Goal: Task Accomplishment & Management: Use online tool/utility

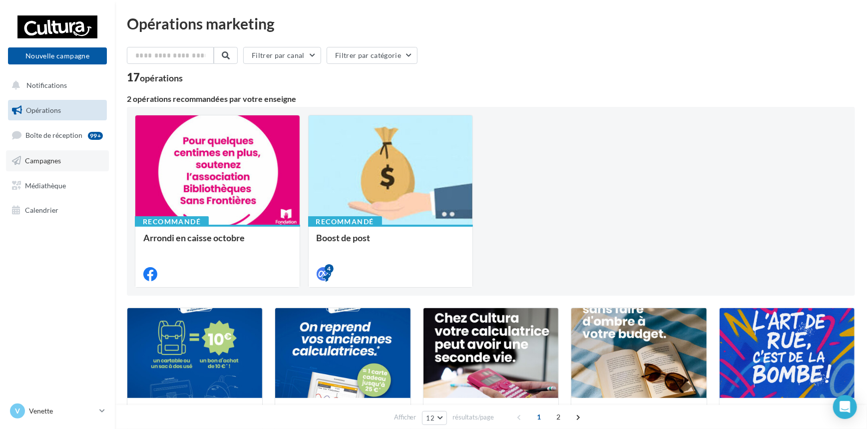
click at [37, 158] on span "Campagnes" at bounding box center [43, 160] width 36 height 8
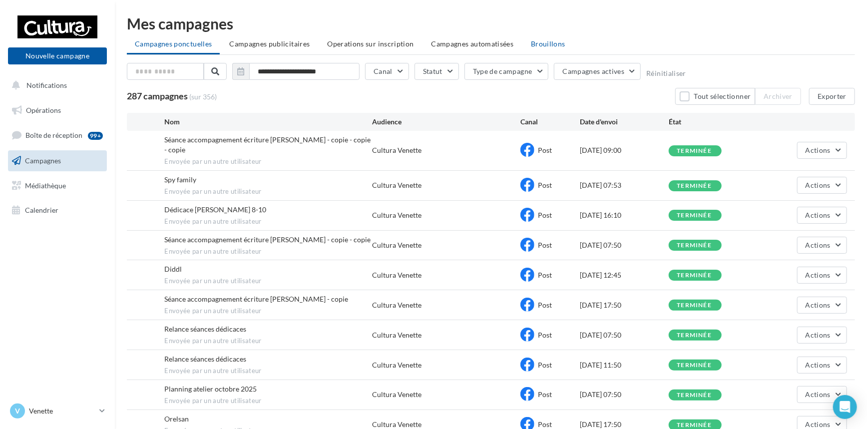
click at [543, 43] on span "Brouillons" at bounding box center [548, 43] width 34 height 8
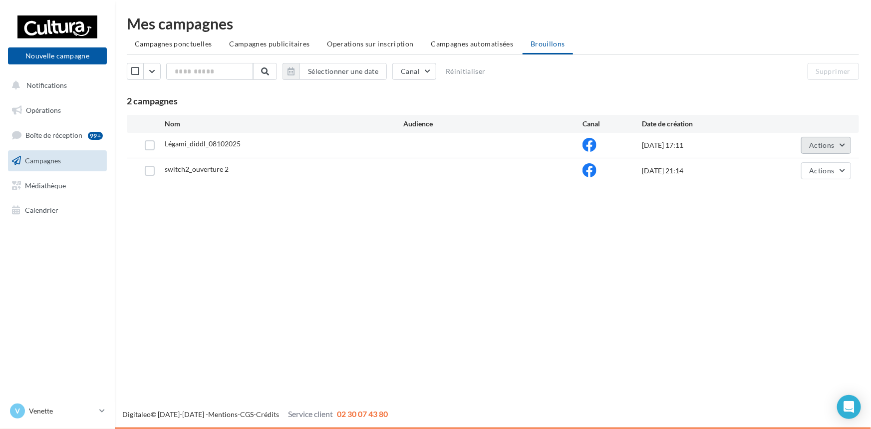
click at [842, 143] on button "Actions" at bounding box center [827, 145] width 50 height 17
click at [800, 170] on button "Editer" at bounding box center [802, 169] width 100 height 26
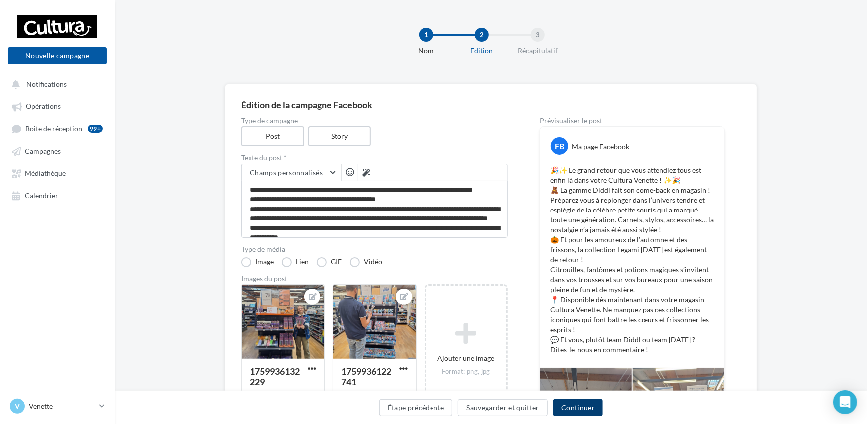
click at [587, 410] on button "Continuer" at bounding box center [577, 408] width 49 height 17
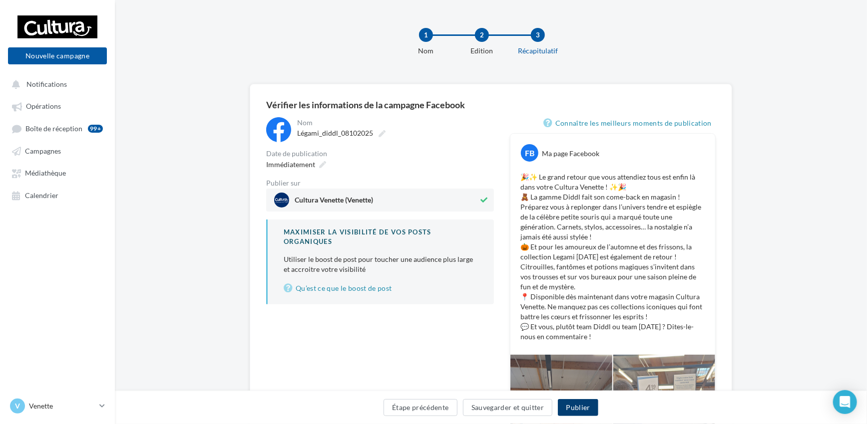
click at [580, 408] on button "Publier" at bounding box center [578, 408] width 40 height 17
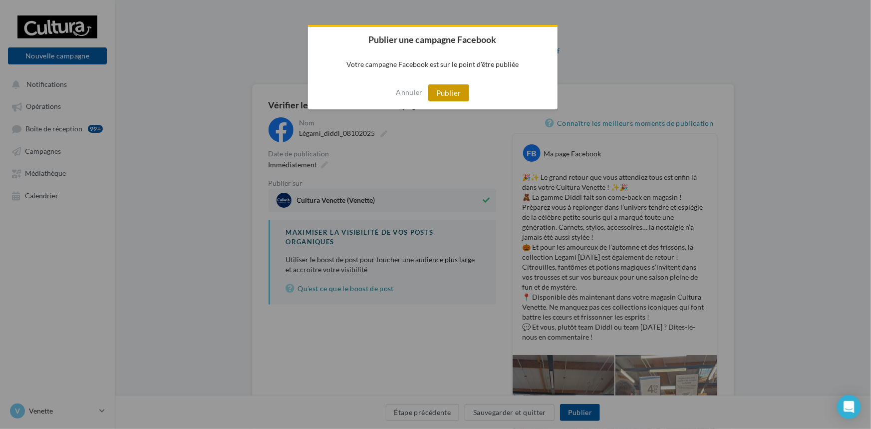
click at [448, 90] on button "Publier" at bounding box center [448, 92] width 41 height 17
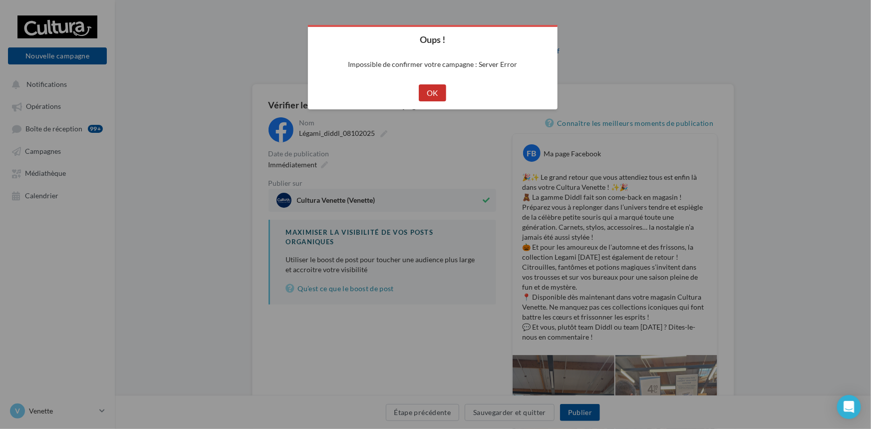
click at [435, 90] on button "OK" at bounding box center [432, 92] width 27 height 17
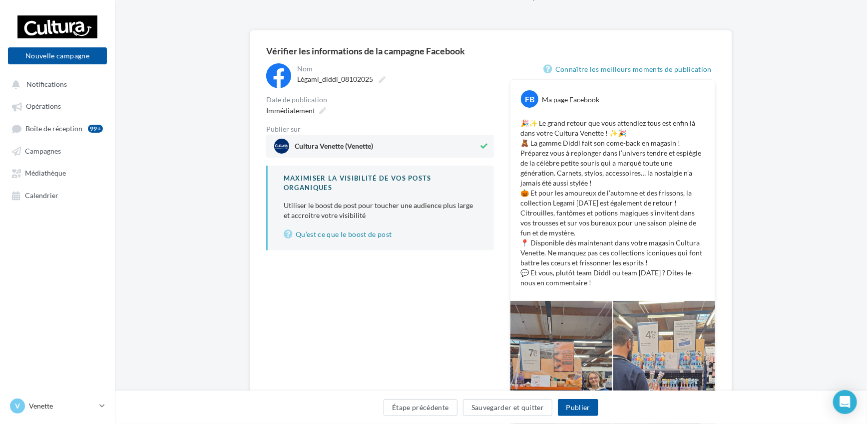
scroll to position [224, 0]
